Goal: Task Accomplishment & Management: Use online tool/utility

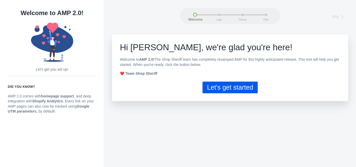
click at [237, 92] on button "Let's get started" at bounding box center [229, 87] width 55 height 12
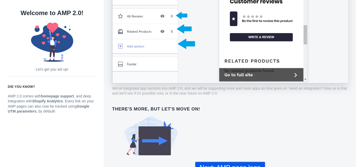
scroll to position [400, 0]
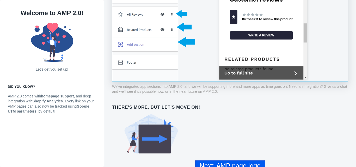
click at [227, 160] on button "Next: AMP page logo" at bounding box center [230, 166] width 70 height 12
